Goal: Transaction & Acquisition: Purchase product/service

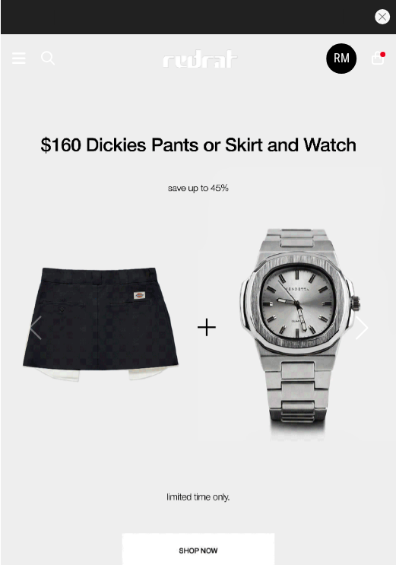
click at [21, 53] on icon at bounding box center [19, 58] width 14 height 18
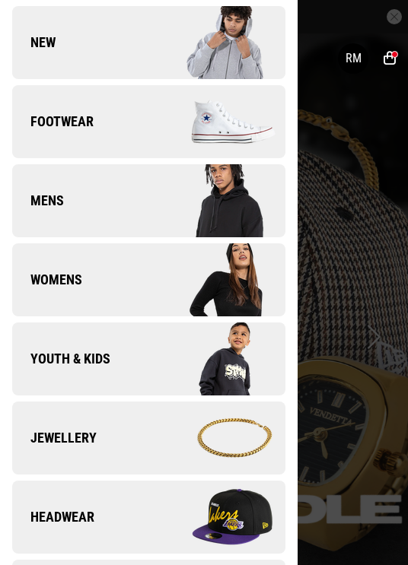
scroll to position [76, 0]
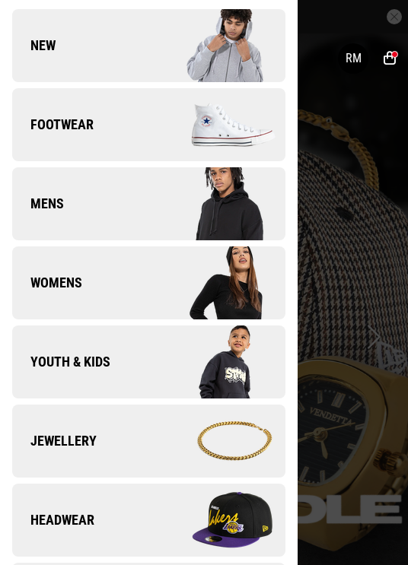
click at [125, 51] on link "New" at bounding box center [148, 45] width 273 height 73
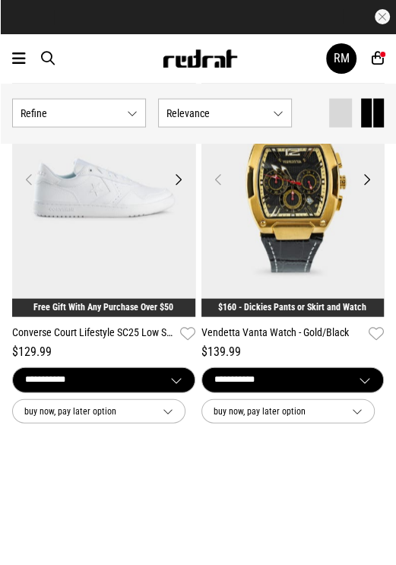
scroll to position [2966, 0]
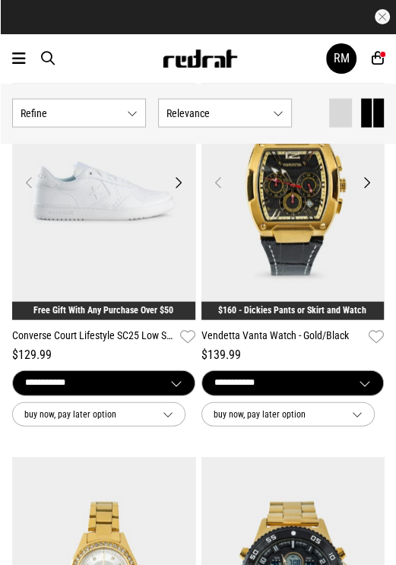
click at [307, 223] on img at bounding box center [293, 190] width 183 height 256
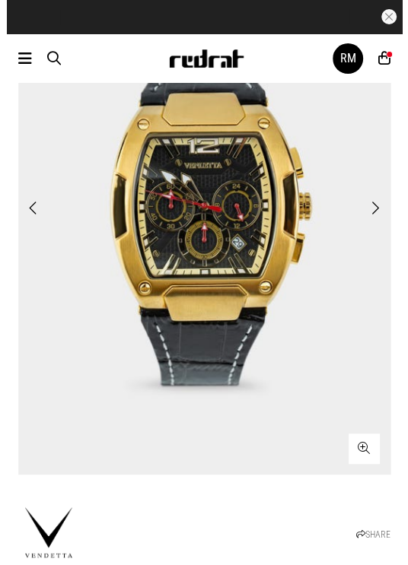
scroll to position [152, 0]
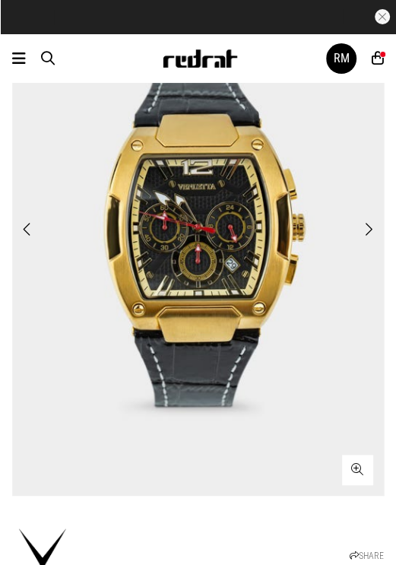
click at [375, 227] on button "Next" at bounding box center [368, 230] width 19 height 20
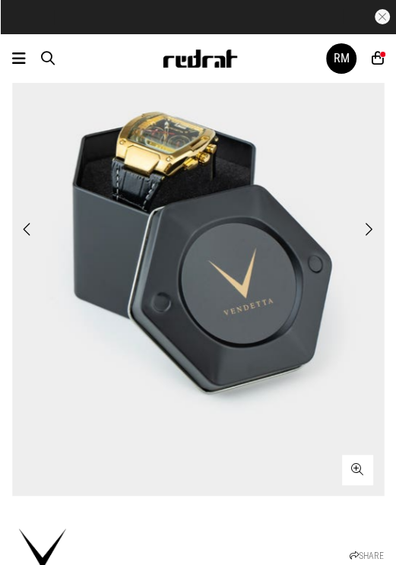
click at [375, 230] on button "Next" at bounding box center [368, 230] width 19 height 20
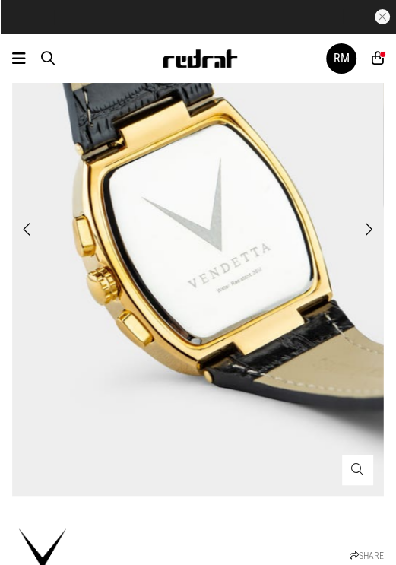
click at [21, 56] on icon at bounding box center [19, 58] width 14 height 18
